Goal: Browse casually

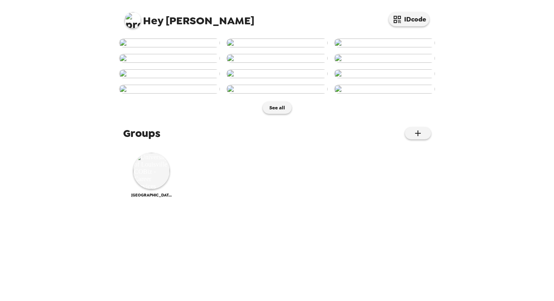
scroll to position [385, 0]
click at [155, 189] on img at bounding box center [151, 171] width 36 height 36
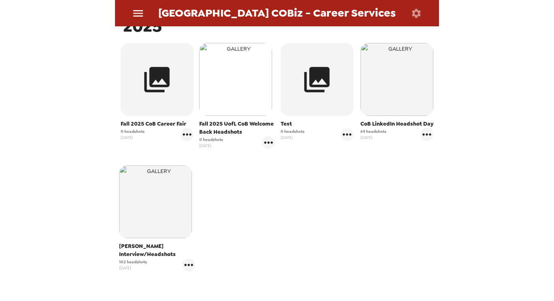
scroll to position [121, 0]
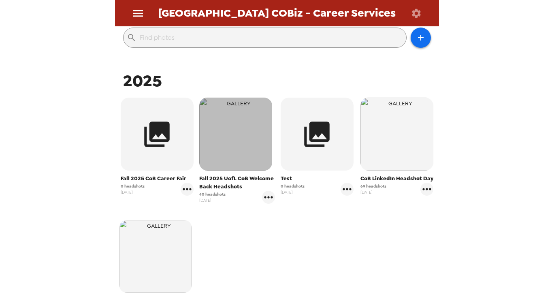
click at [247, 138] on img "button" at bounding box center [235, 134] width 73 height 73
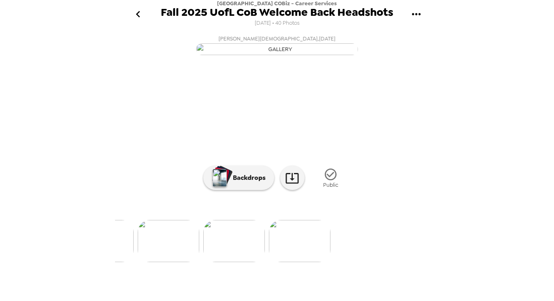
scroll to position [0, 2558]
